Goal: Task Accomplishment & Management: Manage account settings

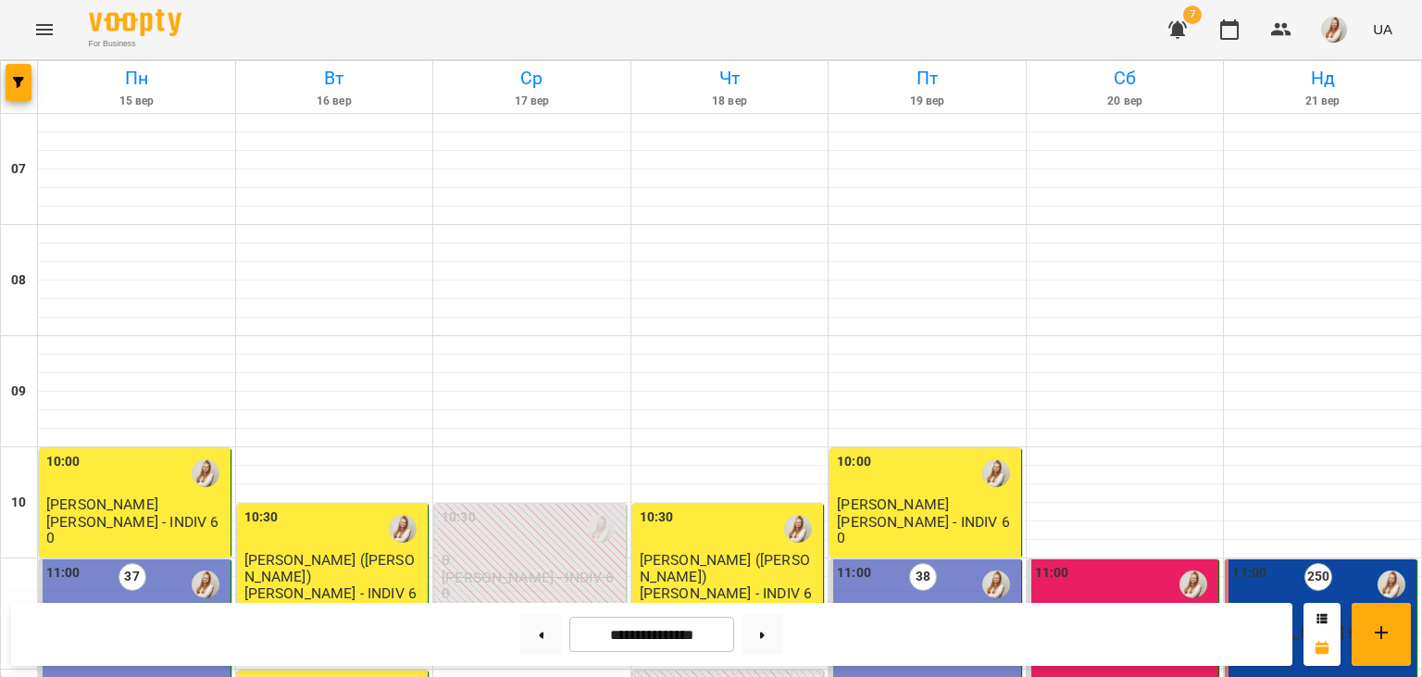
scroll to position [816, 0]
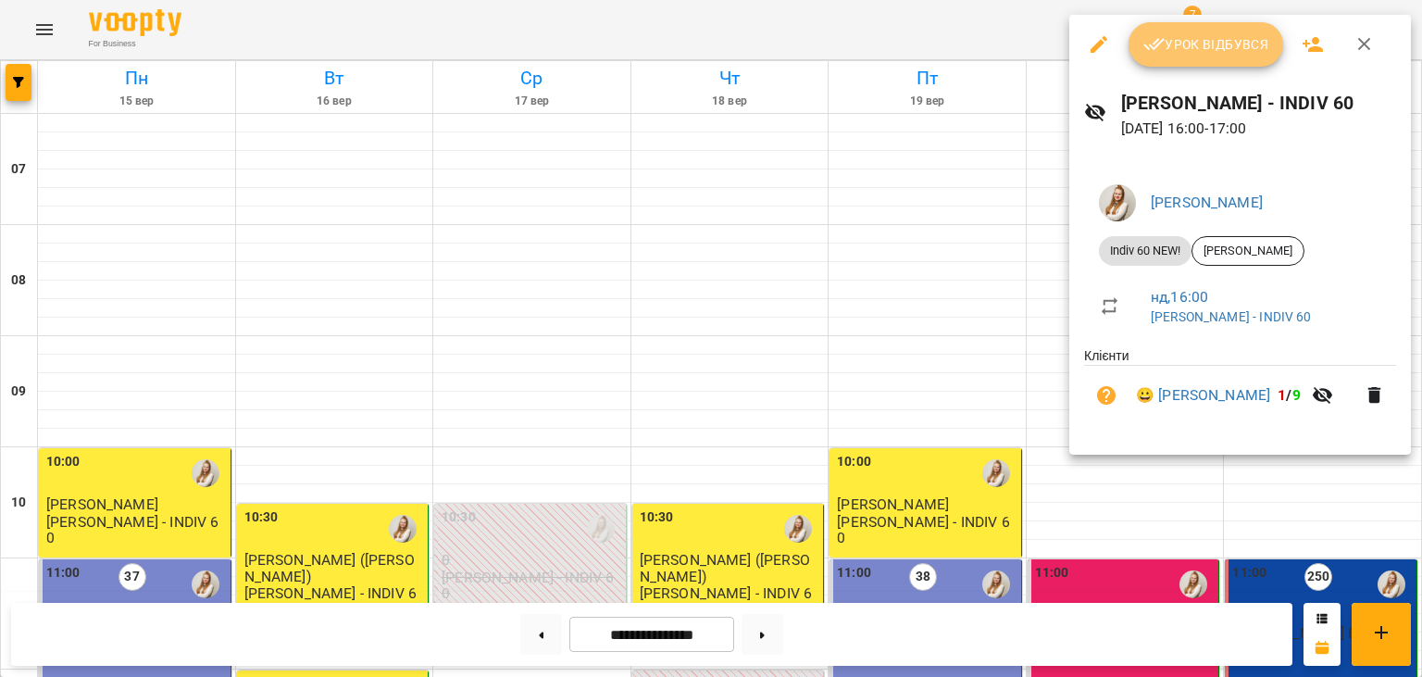
click at [1214, 57] on button "Урок відбувся" at bounding box center [1207, 44] width 156 height 44
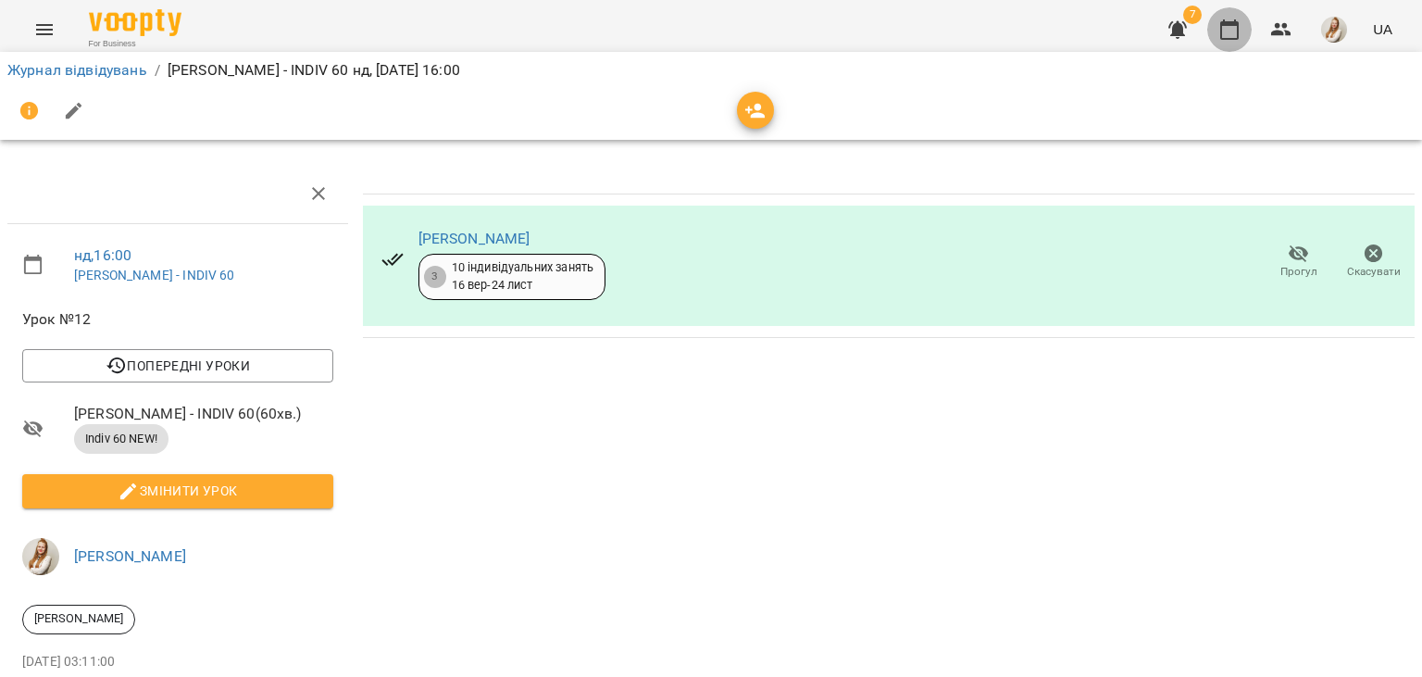
click at [1240, 24] on icon "button" at bounding box center [1230, 30] width 22 height 22
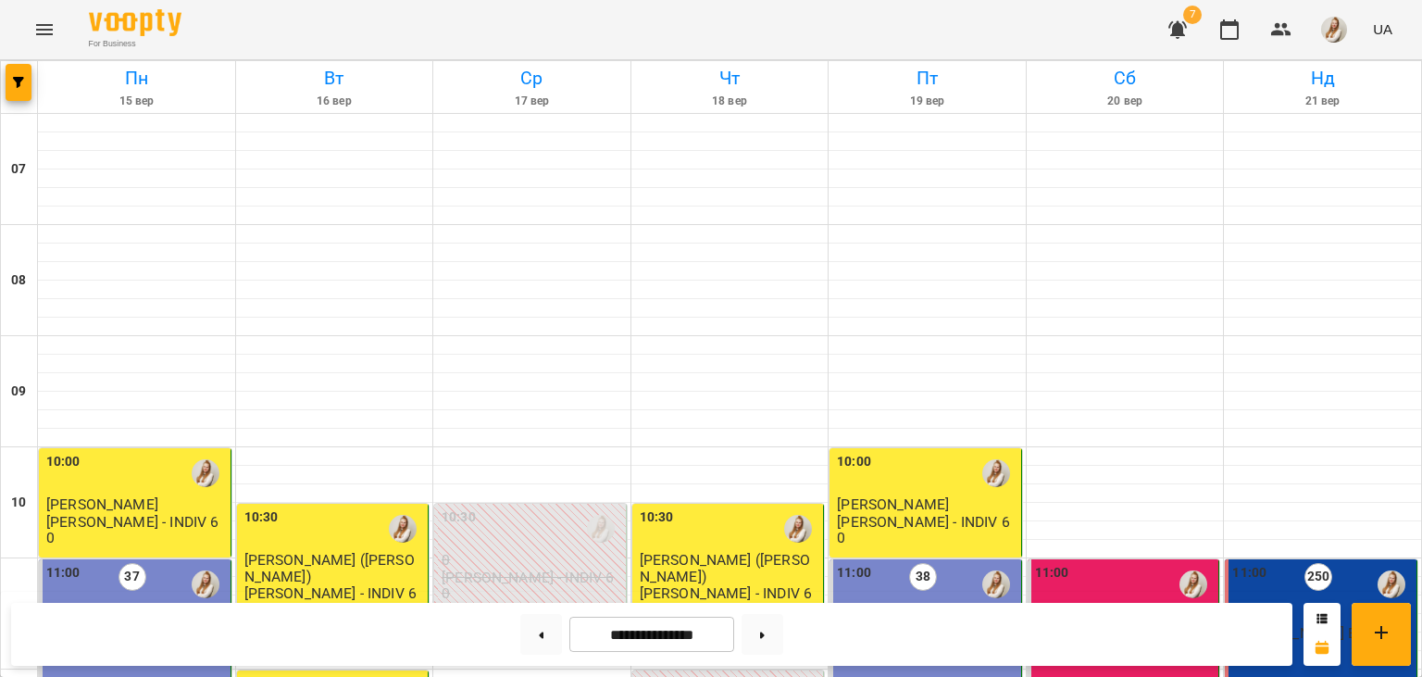
click at [696, 31] on div "For Business 7 UA" at bounding box center [711, 29] width 1422 height 59
click at [782, 628] on button at bounding box center [763, 634] width 42 height 41
type input "**********"
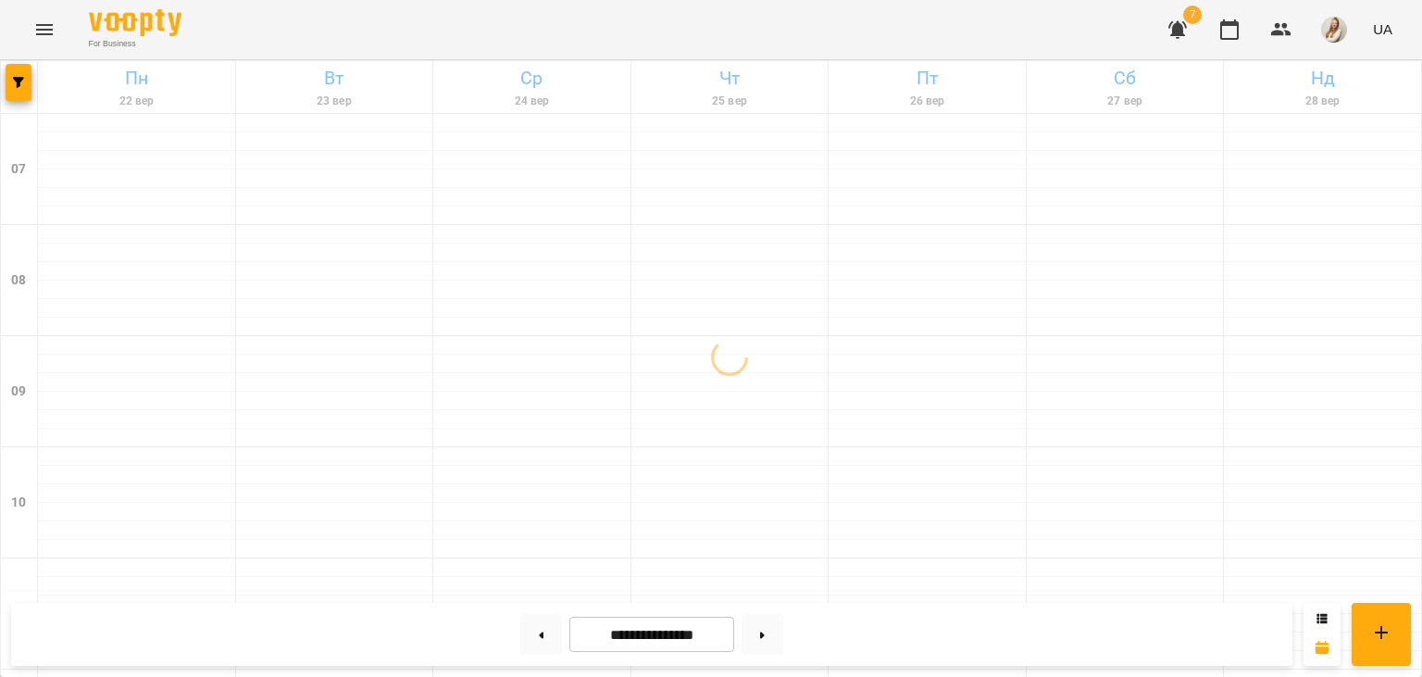
click at [507, 40] on div "For Business 7 UA" at bounding box center [711, 29] width 1422 height 59
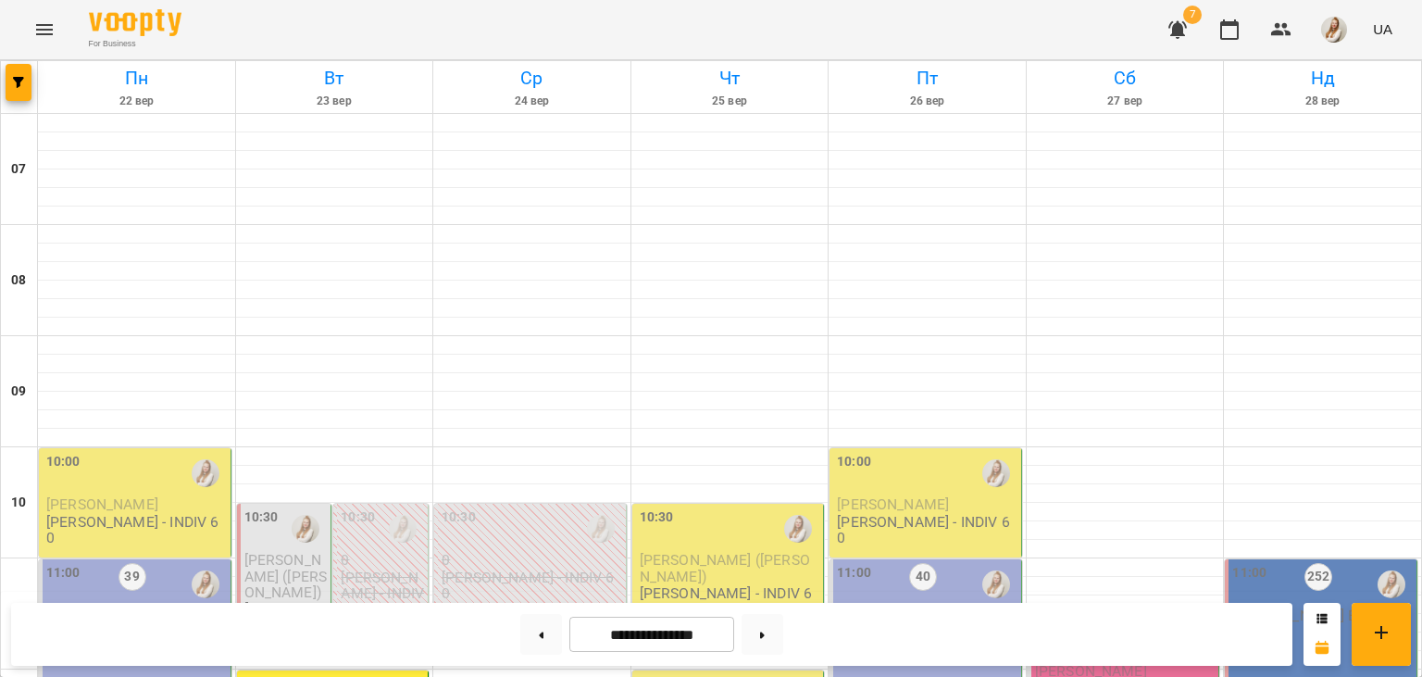
scroll to position [273, 0]
